Goal: Task Accomplishment & Management: Use online tool/utility

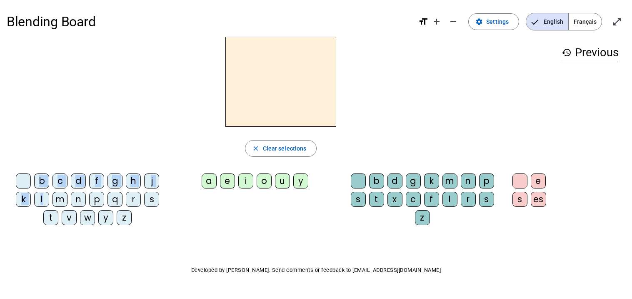
drag, startPoint x: 44, startPoint y: 199, endPoint x: 241, endPoint y: 77, distance: 232.0
click at [241, 77] on div "close Clear selections b c d f g h j k l m n p q r s t v w y z a e i o u y b d …" at bounding box center [281, 134] width 548 height 195
click at [39, 202] on div "l" at bounding box center [41, 199] width 15 height 15
click at [212, 179] on div "a" at bounding box center [209, 180] width 15 height 15
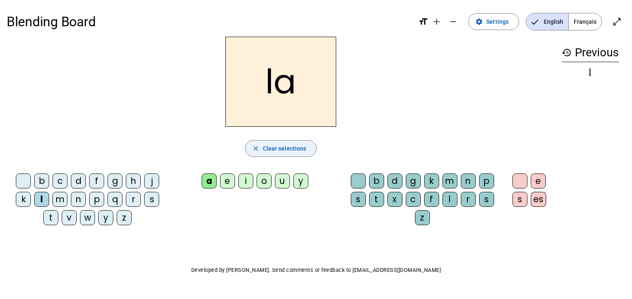
click at [286, 145] on span "Clear selections" at bounding box center [285, 148] width 44 height 10
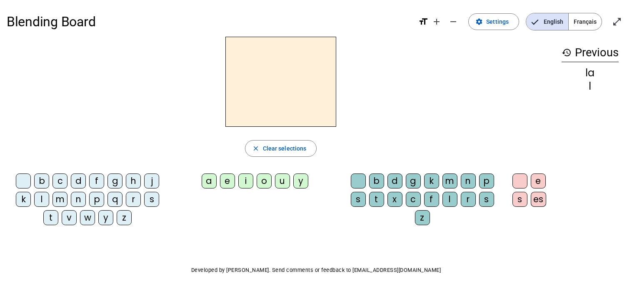
click at [578, 21] on span "Français" at bounding box center [584, 21] width 33 height 17
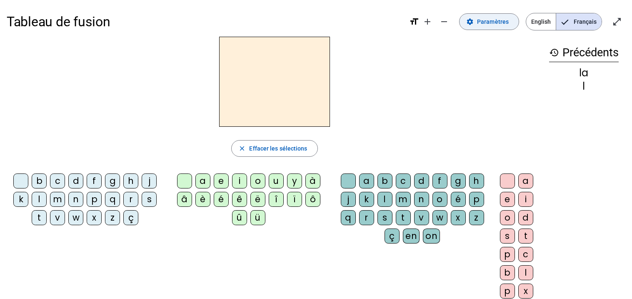
click at [469, 22] on mat-icon "settings" at bounding box center [469, 21] width 7 height 7
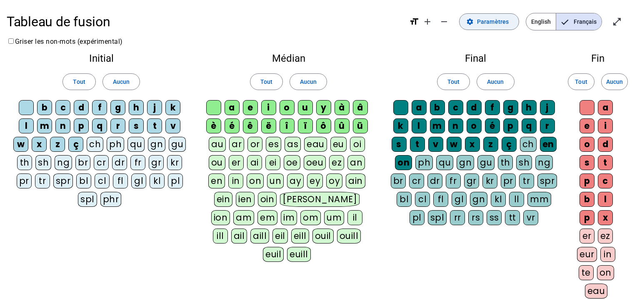
click at [469, 22] on mat-icon "settings" at bounding box center [469, 21] width 7 height 7
